Goal: Transaction & Acquisition: Purchase product/service

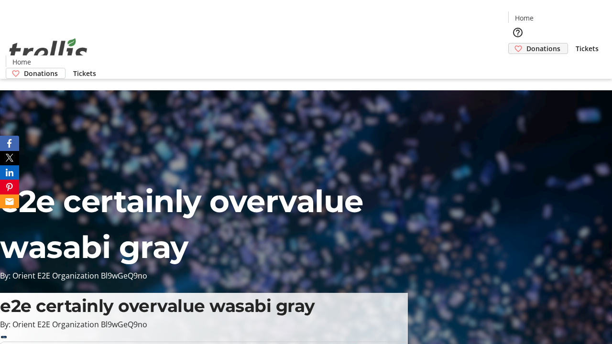
click at [526, 43] on span "Donations" at bounding box center [543, 48] width 34 height 10
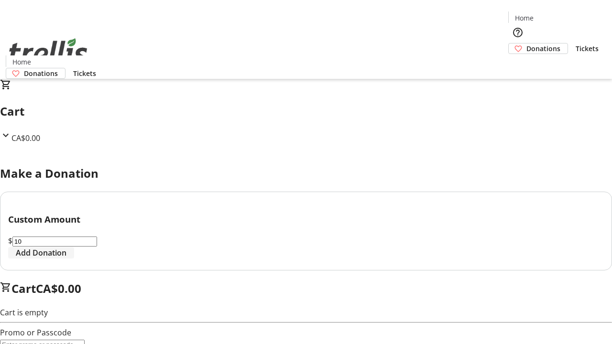
click at [66, 259] on span "Add Donation" at bounding box center [41, 252] width 51 height 11
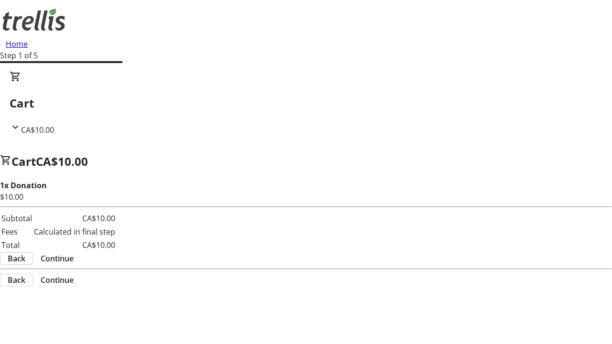
select select "CA"
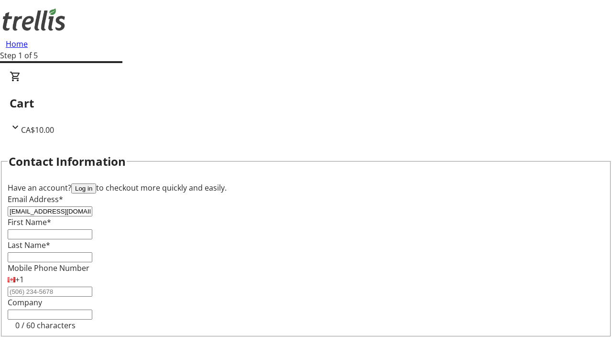
type input "[EMAIL_ADDRESS][DOMAIN_NAME]"
type input "[PERSON_NAME]"
type input "Hand"
type input "[STREET_ADDRESS][PERSON_NAME]"
type input "Kelowna"
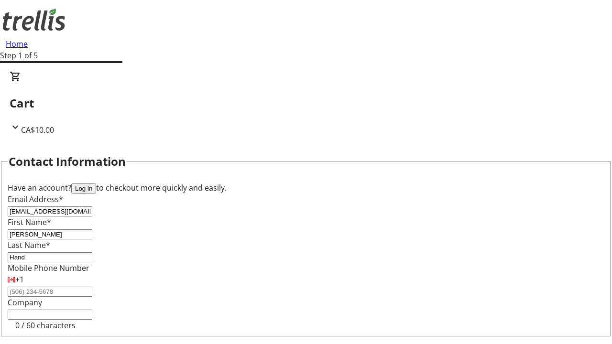
select select "BC"
type input "Kelowna"
type input "V1Y 0C2"
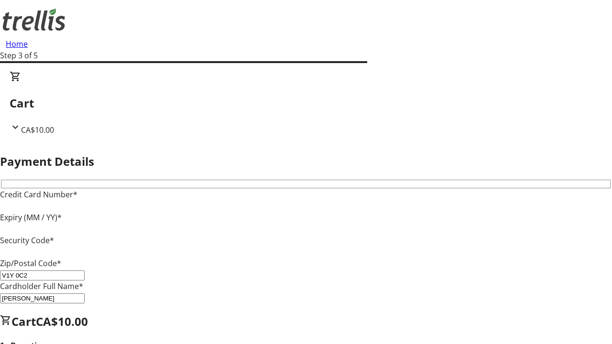
type input "V1Y 0C2"
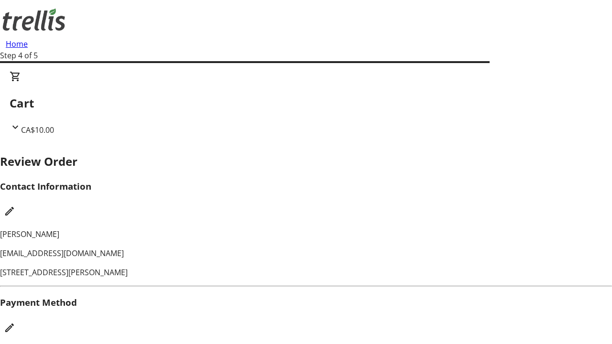
checkbox input "false"
